Goal: Task Accomplishment & Management: Complete application form

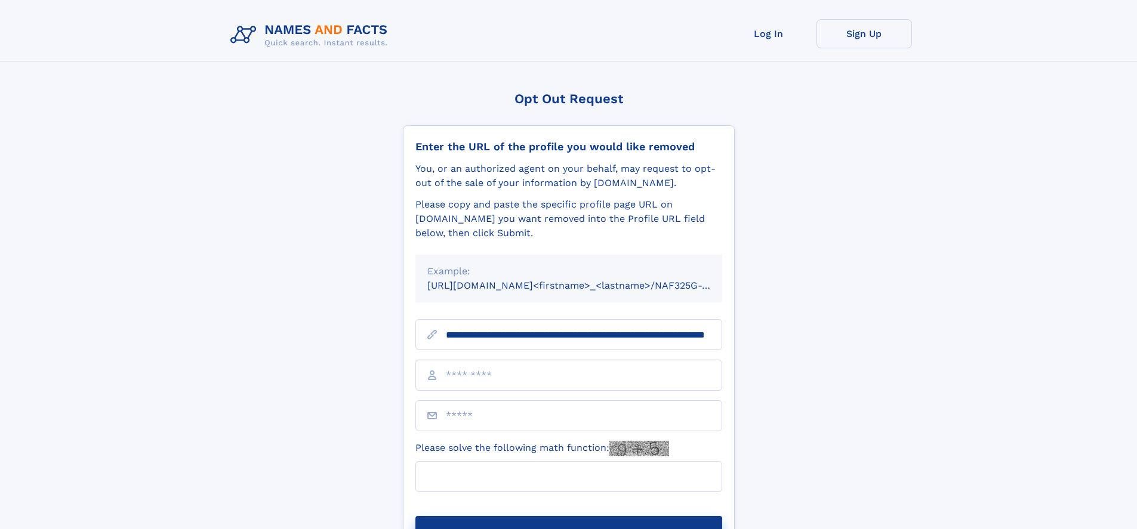
scroll to position [0, 121]
type input "**********"
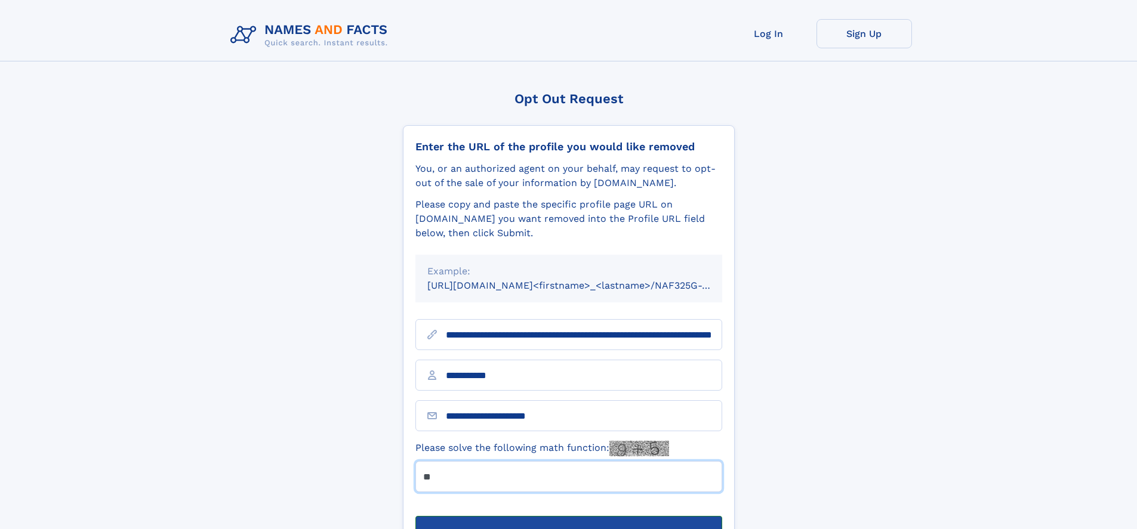
type input "**"
click at [568, 516] on button "Submit Opt Out Request" at bounding box center [568, 535] width 307 height 38
